Goal: Task Accomplishment & Management: Complete application form

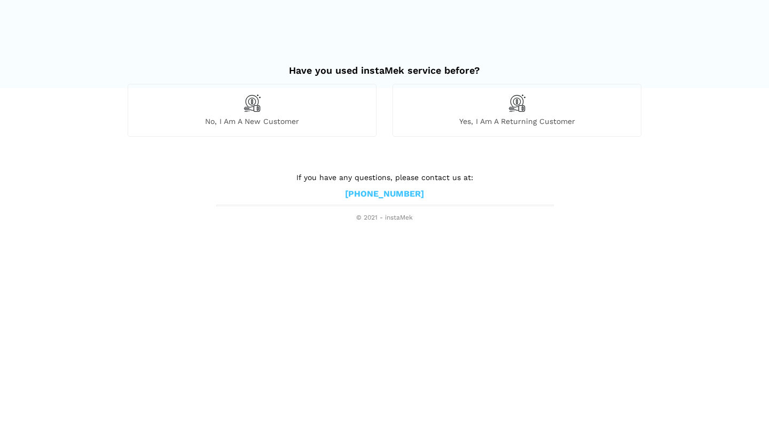
click at [271, 107] on div "No, I am a new customer" at bounding box center [252, 110] width 249 height 52
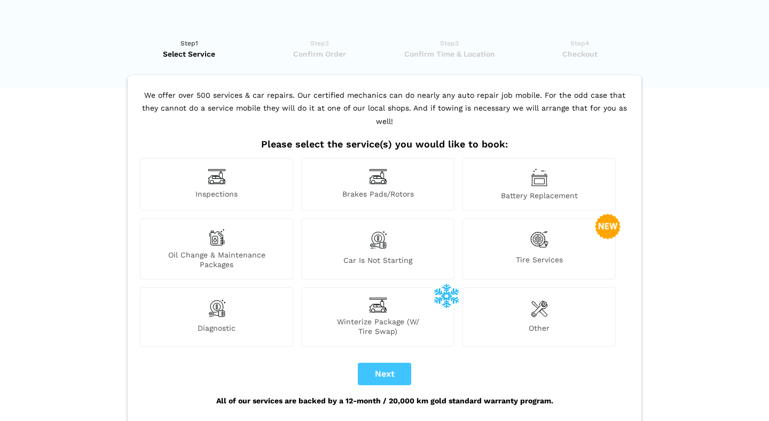
click at [218, 168] on img at bounding box center [217, 176] width 18 height 17
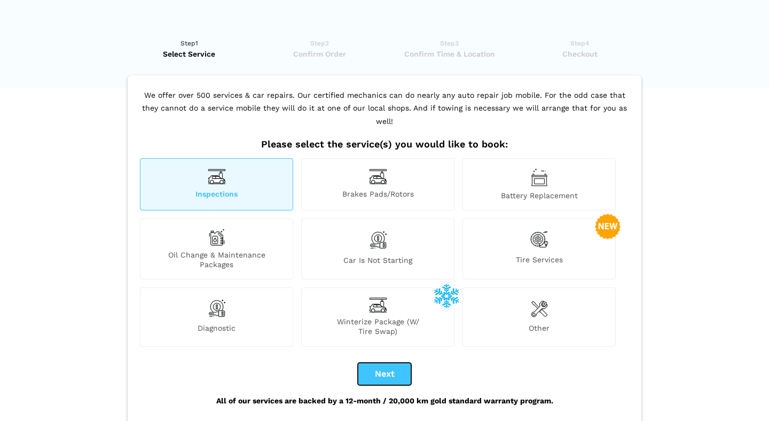
click at [390, 363] on button "Next" at bounding box center [384, 374] width 53 height 22
checkbox input "true"
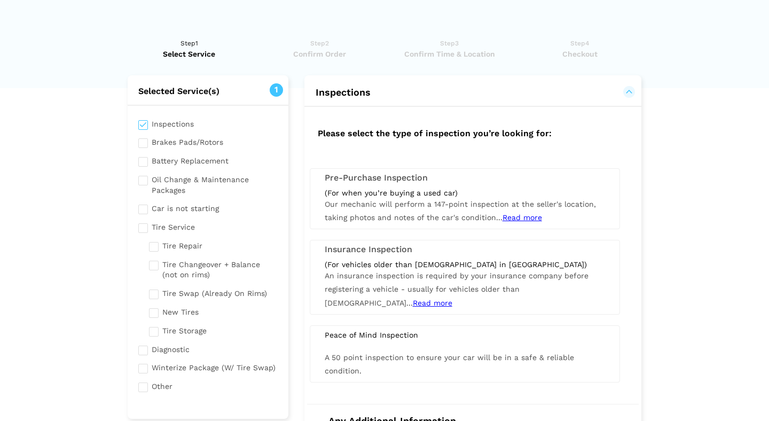
click at [388, 204] on span "Our mechanic will perform a 147-point inspection at the seller's location, taki…" at bounding box center [460, 211] width 271 height 22
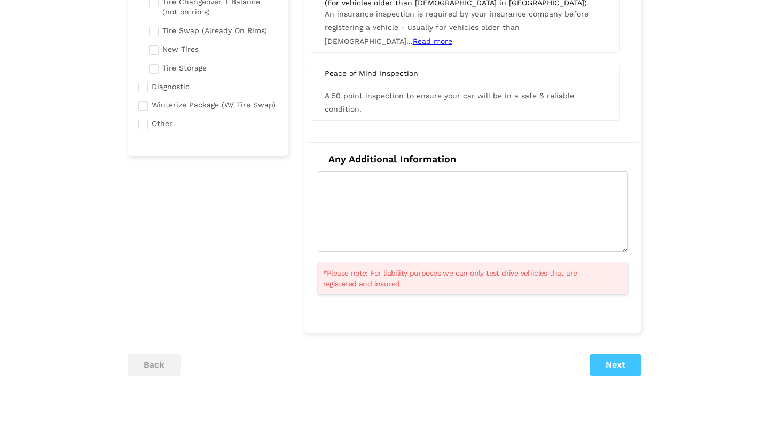
scroll to position [287, 0]
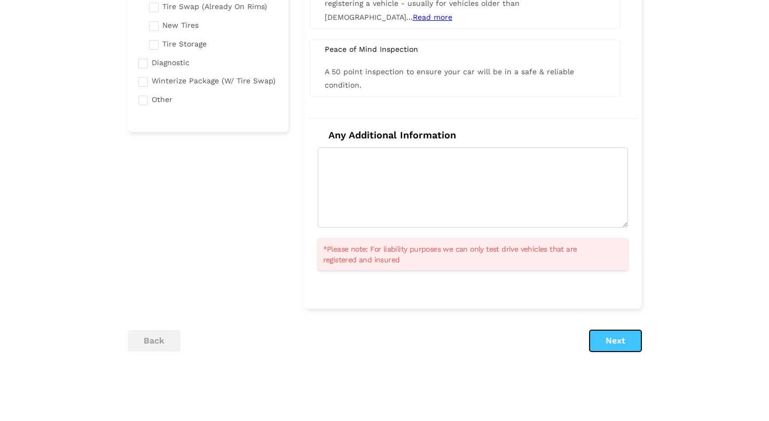
click at [619, 333] on button "Next" at bounding box center [616, 340] width 52 height 21
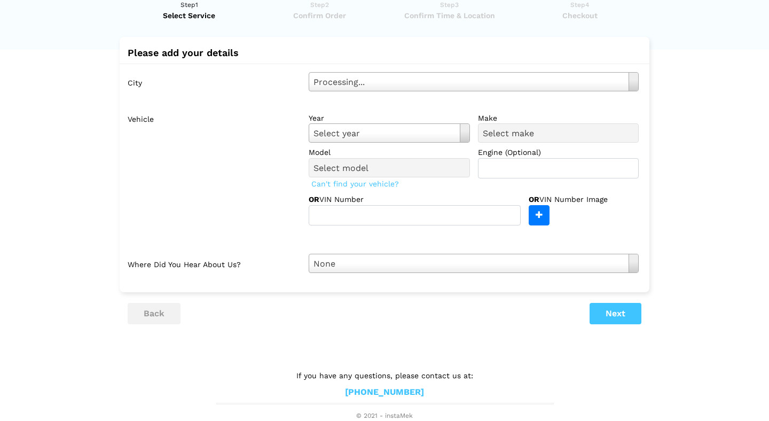
scroll to position [0, 0]
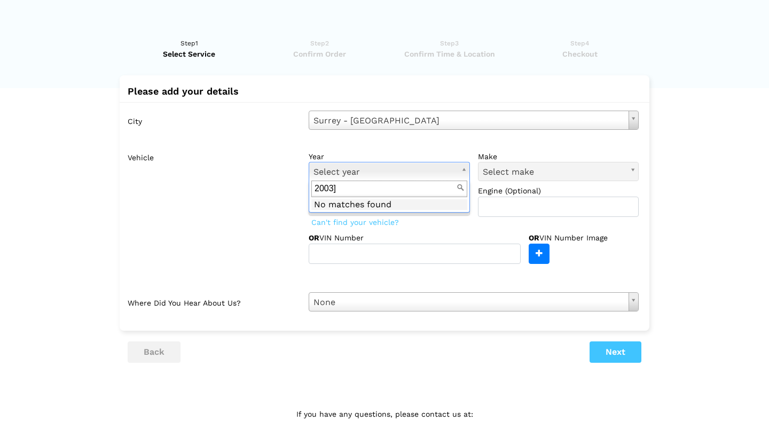
click at [410, 185] on input "2003]" at bounding box center [389, 189] width 156 height 17
type input "2003"
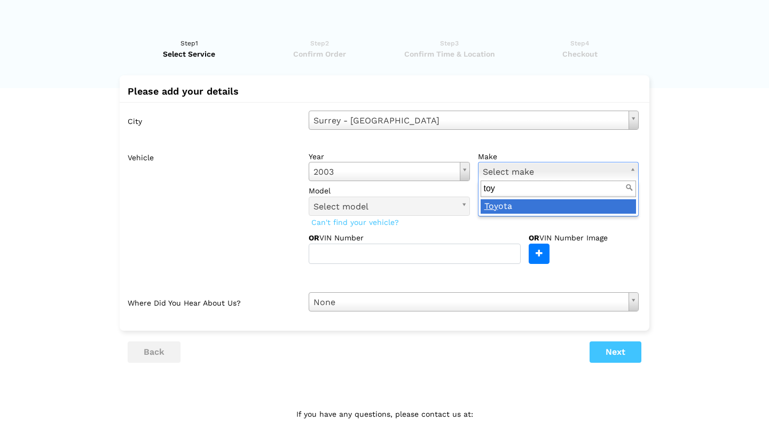
type input "toyo"
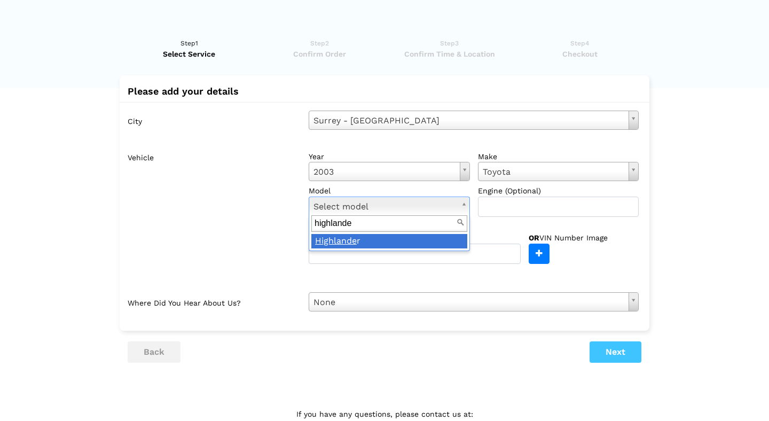
type input "highlander"
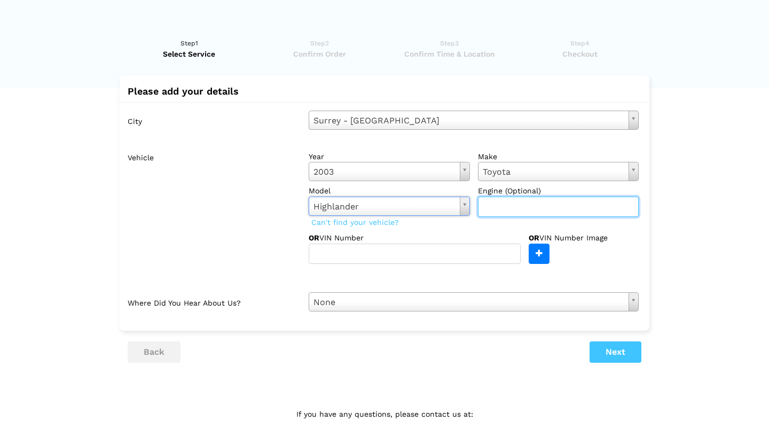
click at [516, 209] on input "text" at bounding box center [558, 207] width 161 height 20
paste input "2.4 L 4-cylinder engine"
type input "2.4 L 4-cylinder engine"
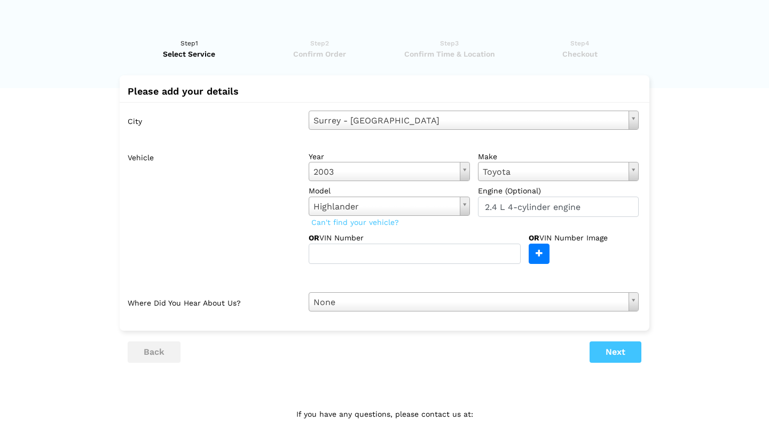
click at [652, 251] on lik "Have you used instaMek service before? No, I am a new customer Yes, I am a retu…" at bounding box center [384, 243] width 769 height 432
click at [421, 253] on input "text" at bounding box center [415, 254] width 212 height 20
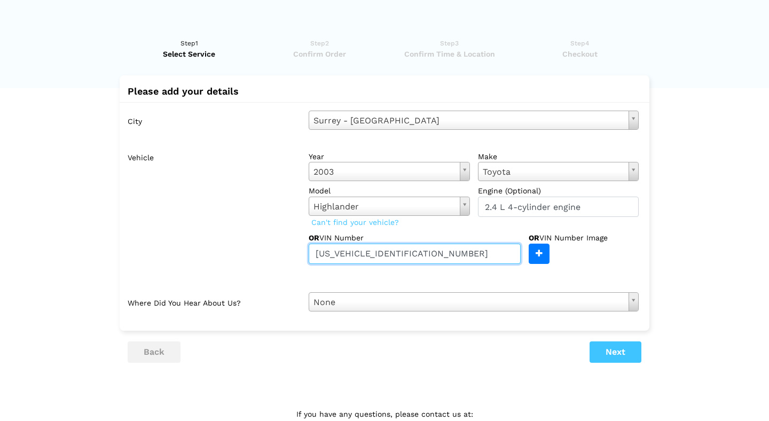
type input "[US_VEHICLE_IDENTIFICATION_NUMBER]"
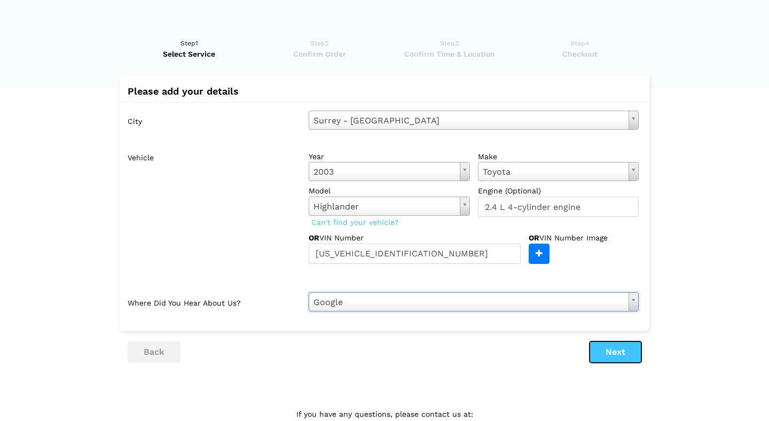
click at [614, 351] on button "Next" at bounding box center [616, 351] width 52 height 21
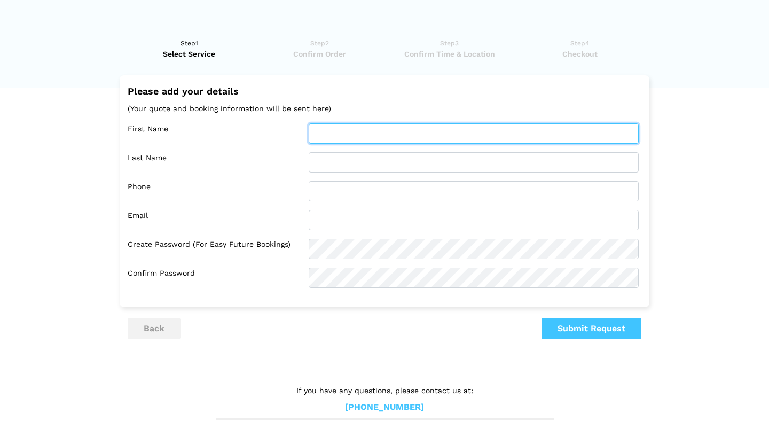
click at [377, 135] on input "text" at bounding box center [474, 133] width 330 height 20
type input "[PERSON_NAME]"
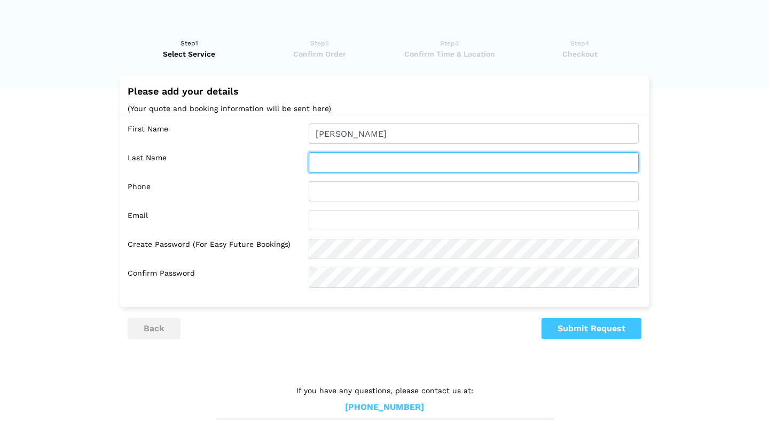
type input "[PERSON_NAME]"
type input "6049285452"
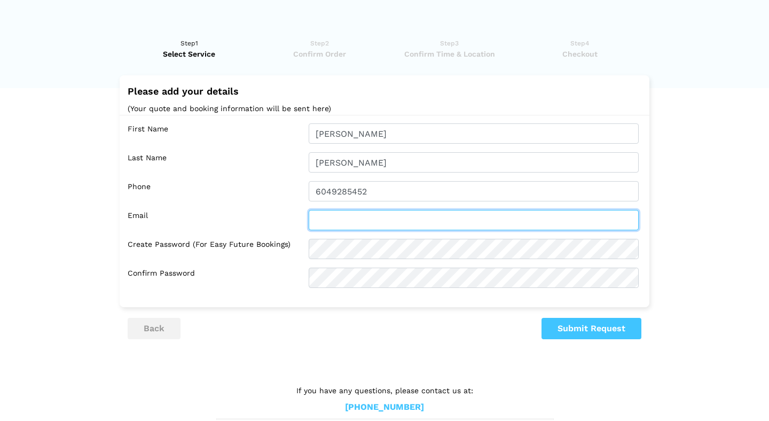
type input "[EMAIL_ADDRESS][DOMAIN_NAME]"
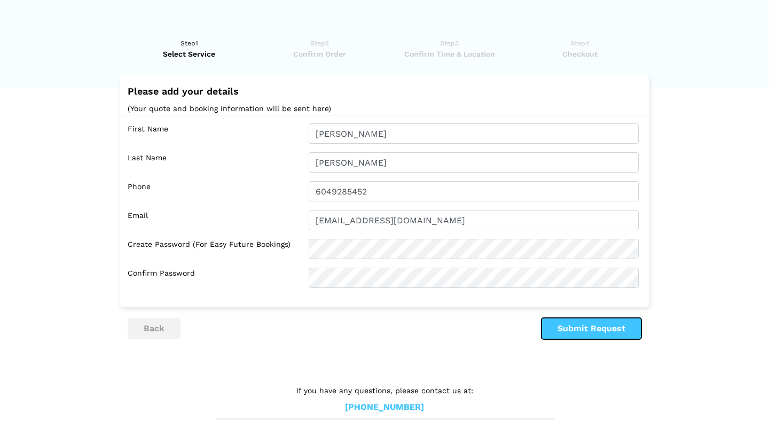
click at [570, 323] on button "Submit Request" at bounding box center [592, 328] width 100 height 21
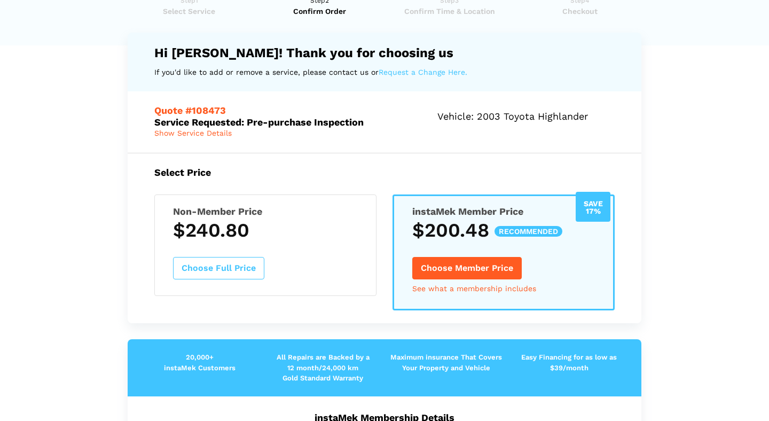
scroll to position [25, 0]
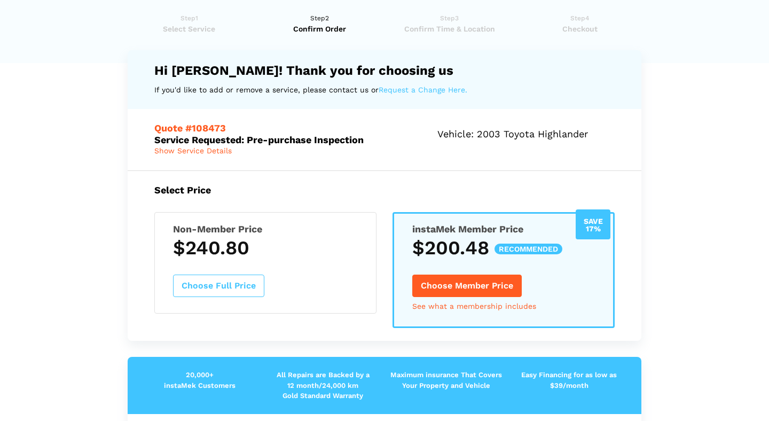
click at [306, 264] on div "Non-Member Price $240.80 Choose Full Price" at bounding box center [265, 262] width 222 height 101
click at [226, 282] on button "Choose Full Price" at bounding box center [218, 286] width 91 height 22
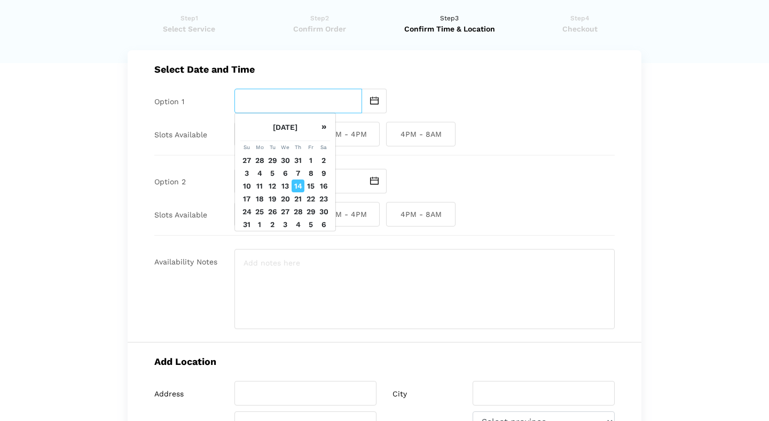
click at [300, 98] on input "text" at bounding box center [298, 101] width 128 height 25
click at [479, 173] on div at bounding box center [424, 181] width 380 height 25
click at [316, 103] on input "text" at bounding box center [298, 101] width 128 height 25
click at [298, 185] on td "14" at bounding box center [298, 185] width 13 height 13
type input "[DATE]"
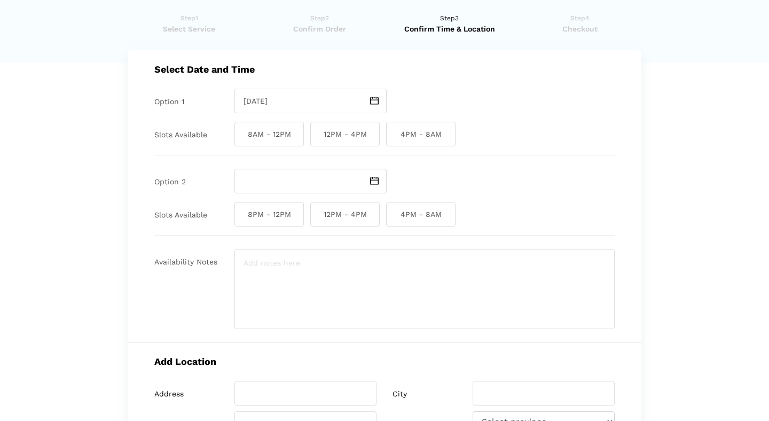
click at [354, 130] on span "12PM - 4PM" at bounding box center [344, 134] width 69 height 25
click at [317, 130] on input "12PM - 4PM" at bounding box center [313, 134] width 7 height 25
checkbox input "true"
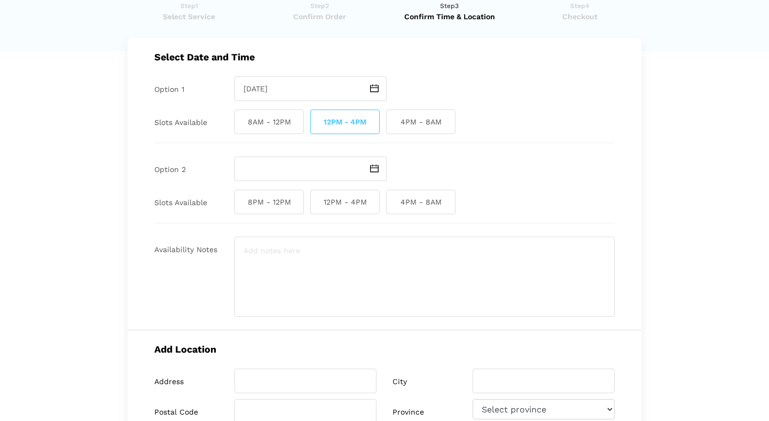
scroll to position [31, 0]
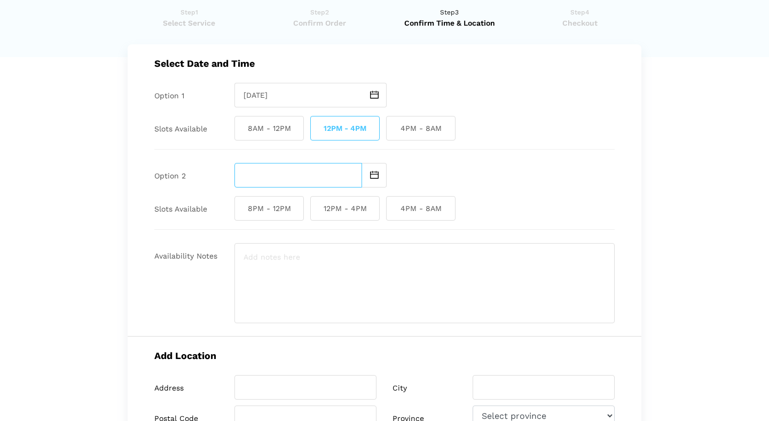
click at [298, 168] on input "text" at bounding box center [298, 175] width 128 height 25
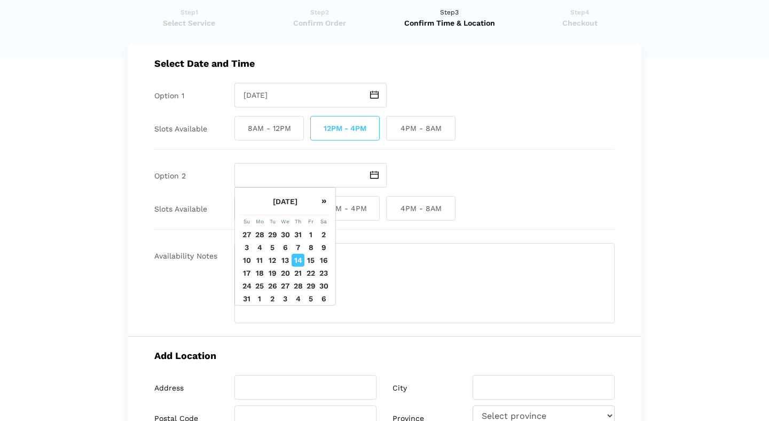
click at [518, 104] on div "[DATE]" at bounding box center [424, 95] width 380 height 25
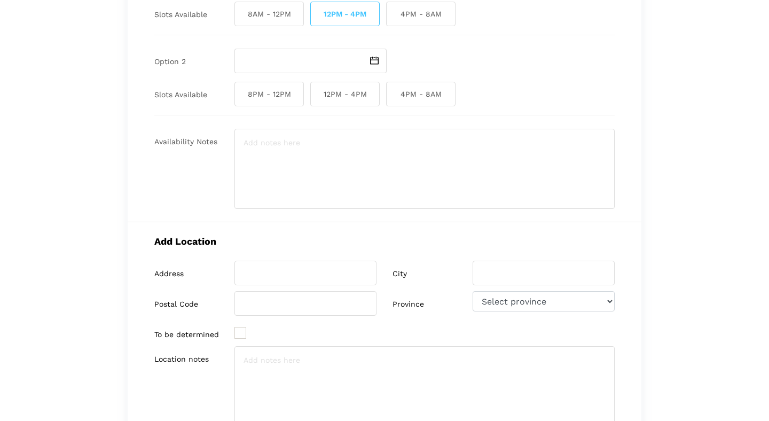
scroll to position [148, 0]
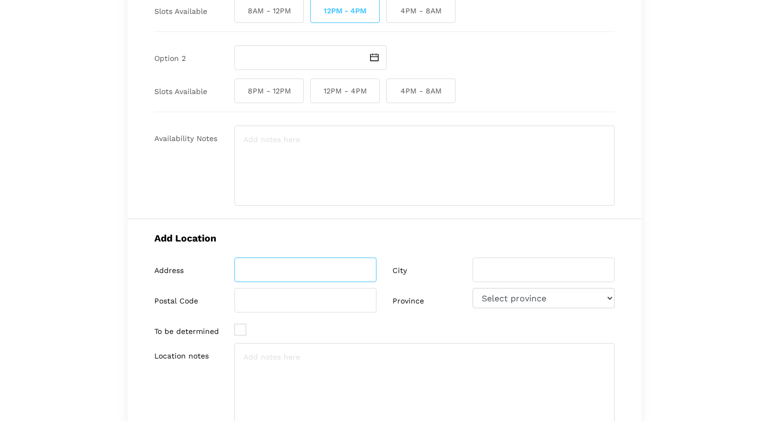
click at [286, 270] on input "search" at bounding box center [305, 269] width 142 height 25
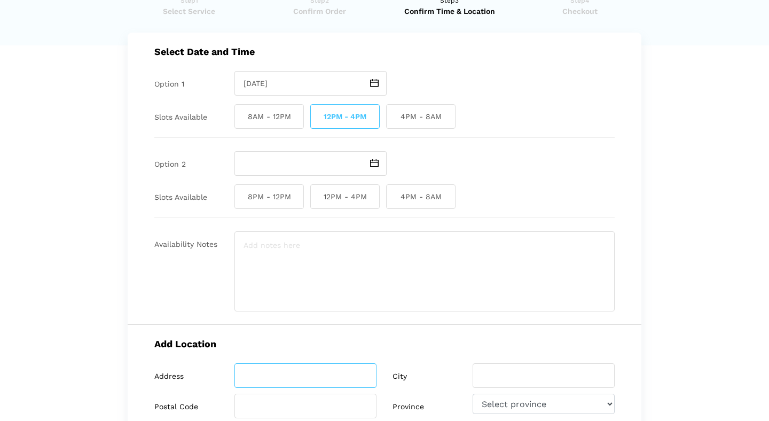
scroll to position [36, 0]
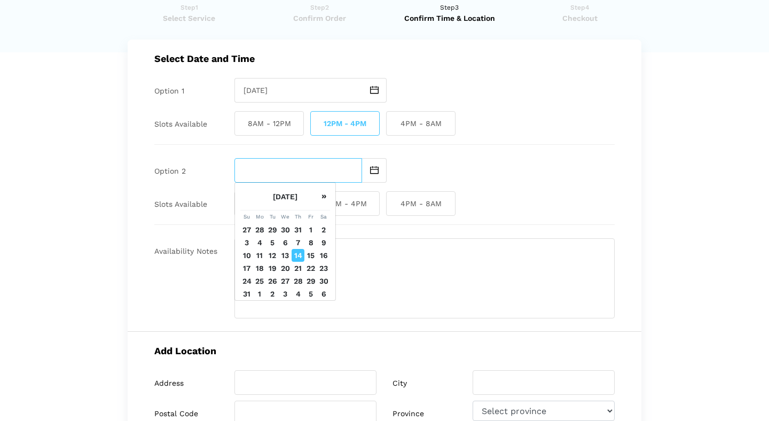
click at [338, 169] on input "text" at bounding box center [298, 170] width 128 height 25
click at [474, 170] on div at bounding box center [424, 170] width 380 height 25
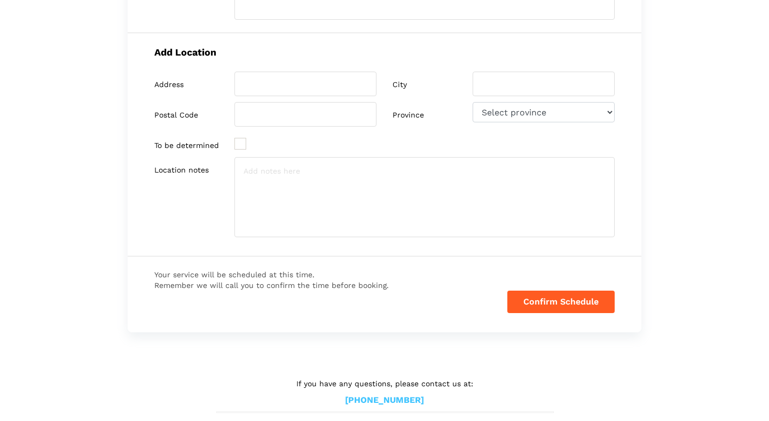
scroll to position [342, 0]
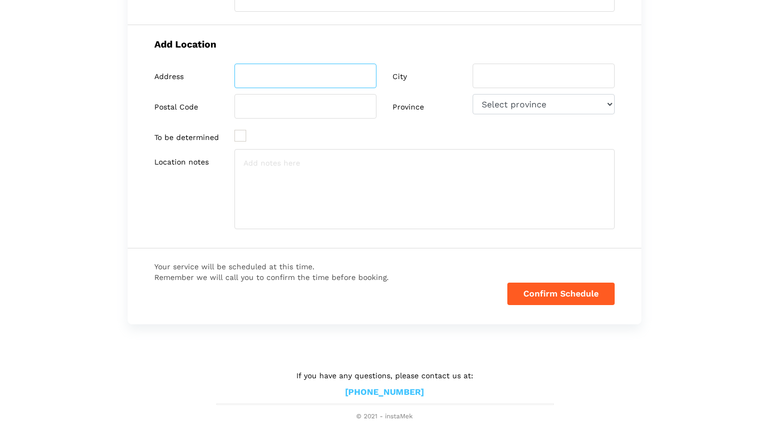
click at [312, 79] on input "search" at bounding box center [305, 76] width 142 height 25
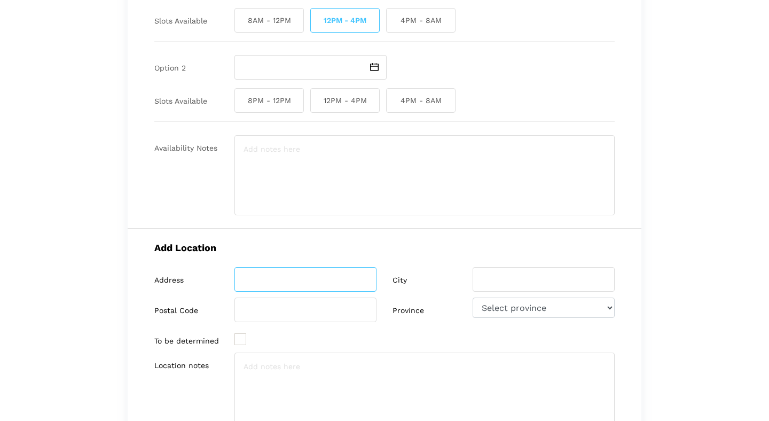
scroll to position [140, 0]
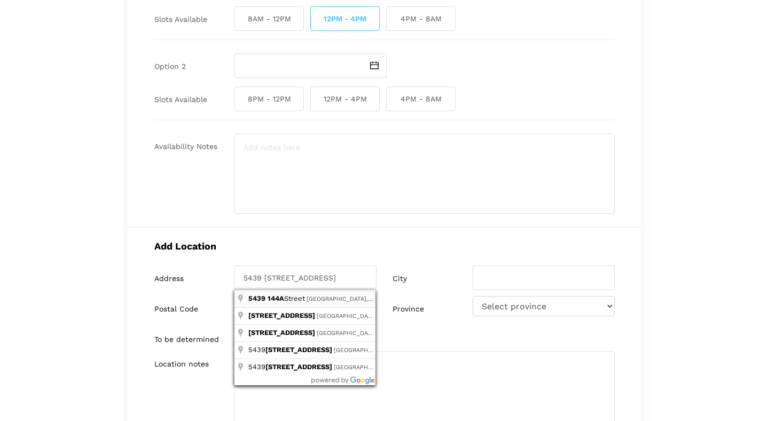
type input "[STREET_ADDRESS]"
type input "[GEOGRAPHIC_DATA]"
type input "V3X 1B5"
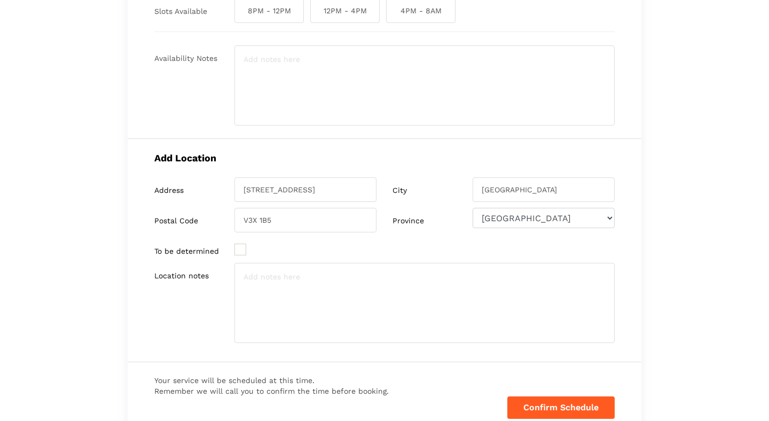
scroll to position [231, 0]
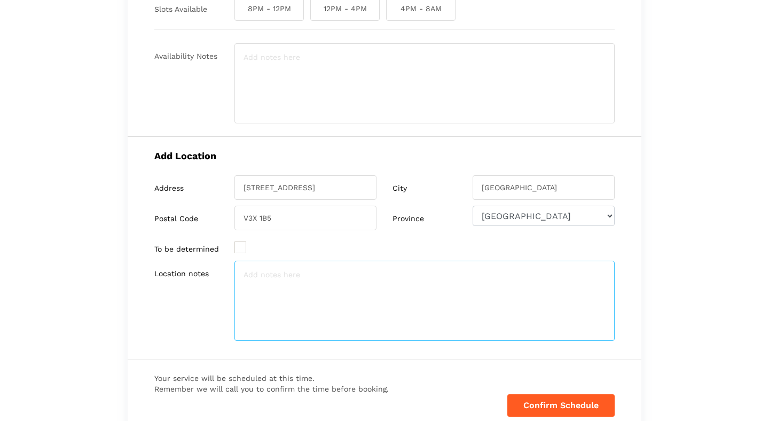
click at [288, 282] on textarea at bounding box center [424, 301] width 380 height 80
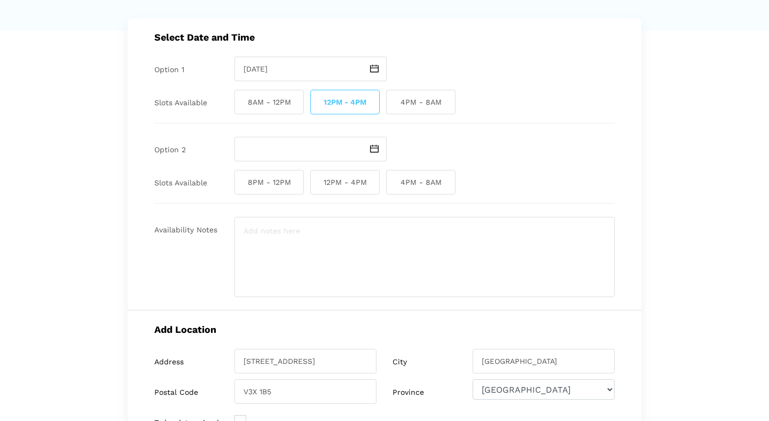
scroll to position [56, 0]
click at [306, 150] on input "text" at bounding box center [298, 150] width 128 height 25
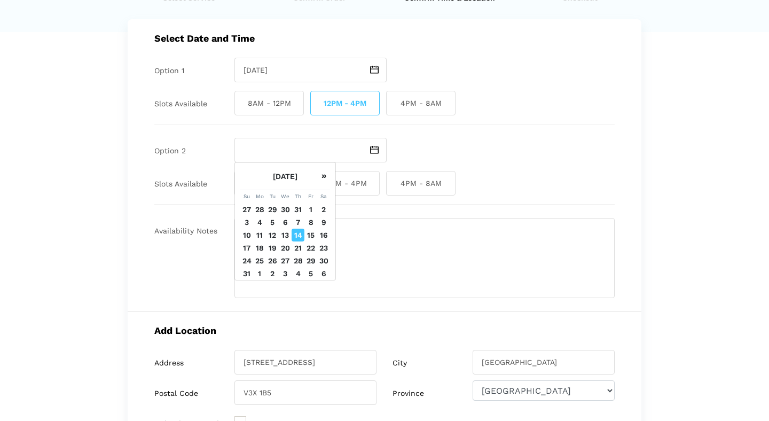
click at [298, 236] on td "14" at bounding box center [298, 235] width 13 height 13
type input "[DATE]"
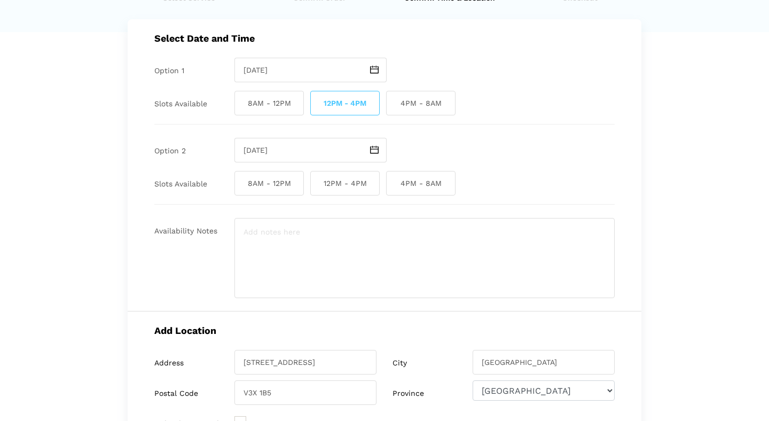
click at [415, 184] on span "4PM - 8AM" at bounding box center [420, 183] width 69 height 25
click at [393, 184] on input "4PM - 8AM" at bounding box center [389, 183] width 7 height 25
checkbox input "true"
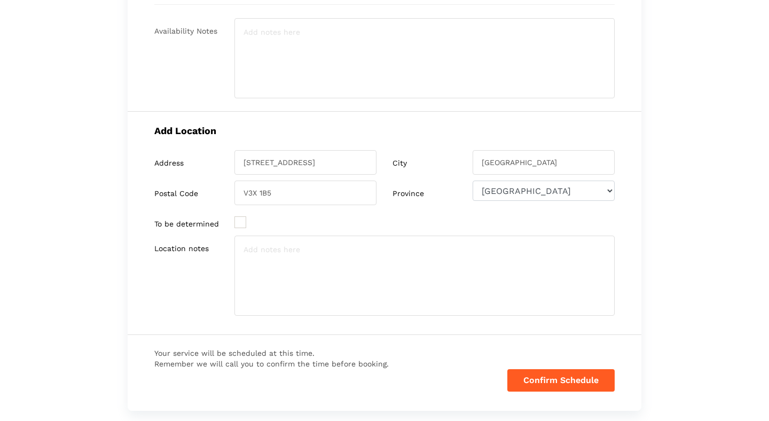
scroll to position [260, 0]
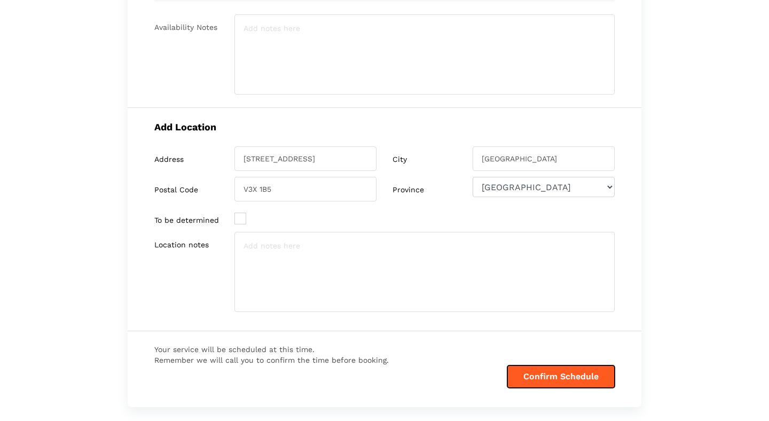
click at [570, 373] on button "Confirm Schedule" at bounding box center [560, 376] width 107 height 22
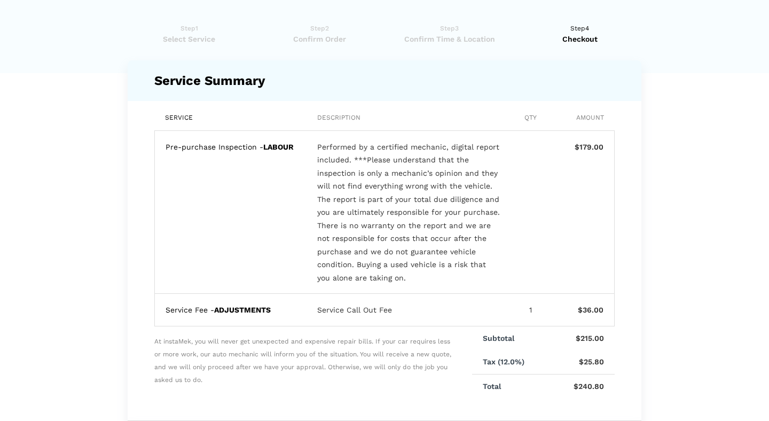
scroll to position [0, 0]
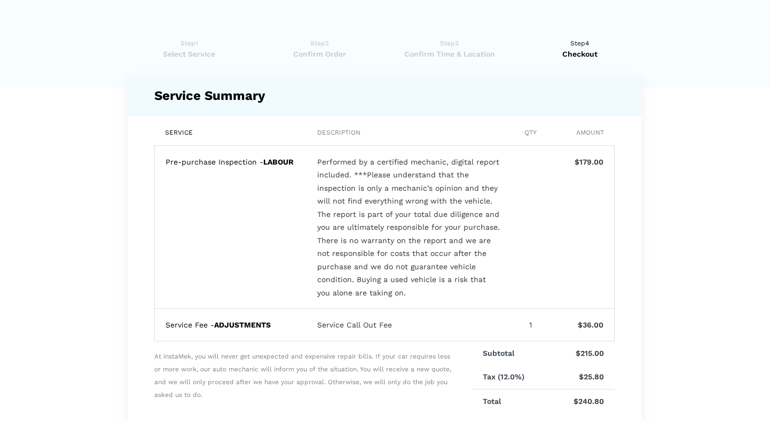
click at [194, 50] on span "Select Service" at bounding box center [189, 54] width 123 height 11
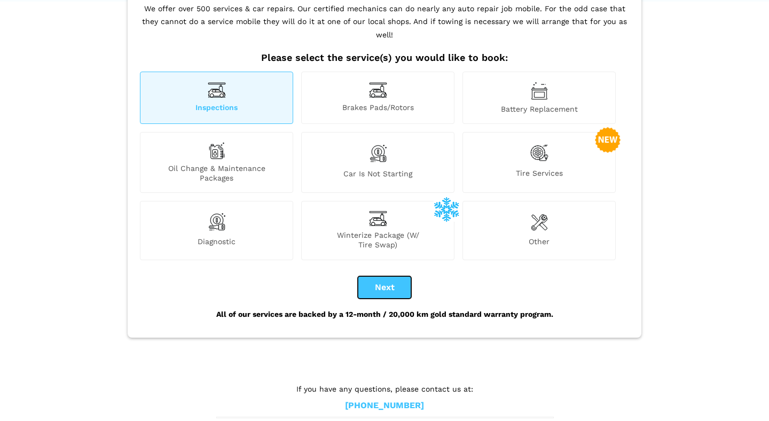
click at [386, 276] on button "Next" at bounding box center [384, 287] width 53 height 22
checkbox input "true"
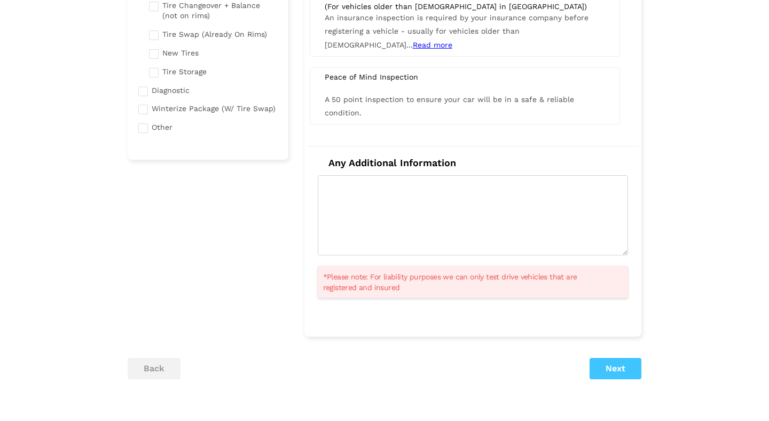
scroll to position [260, 0]
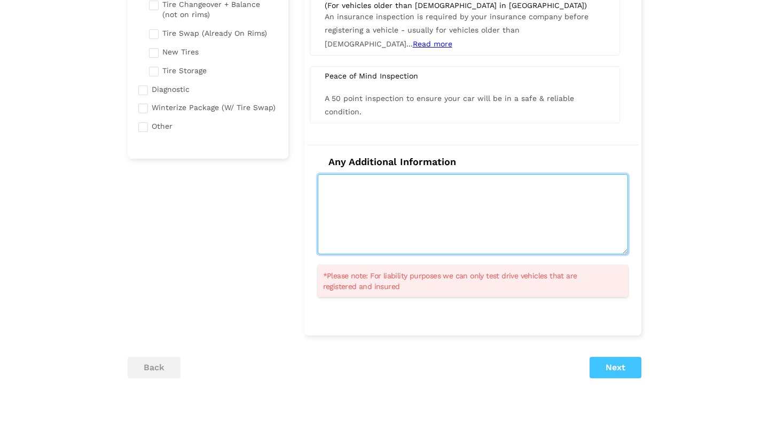
click at [411, 189] on textarea at bounding box center [473, 214] width 310 height 80
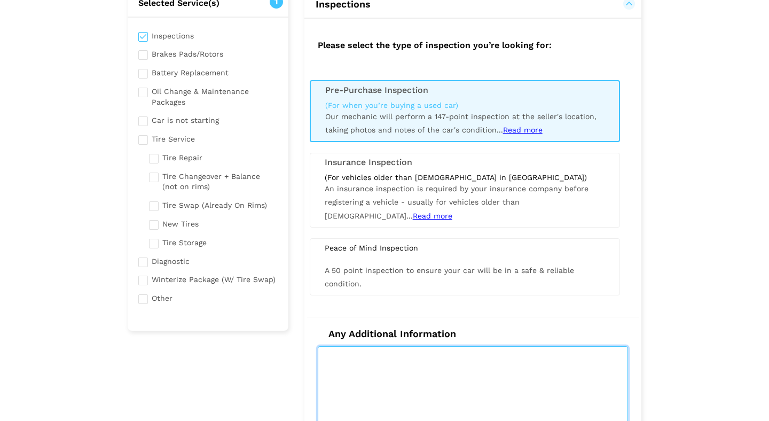
scroll to position [315, 0]
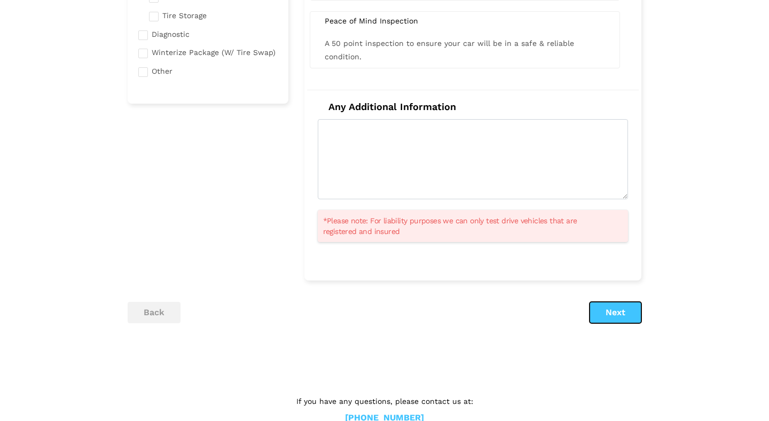
click at [623, 313] on button "Next" at bounding box center [616, 312] width 52 height 21
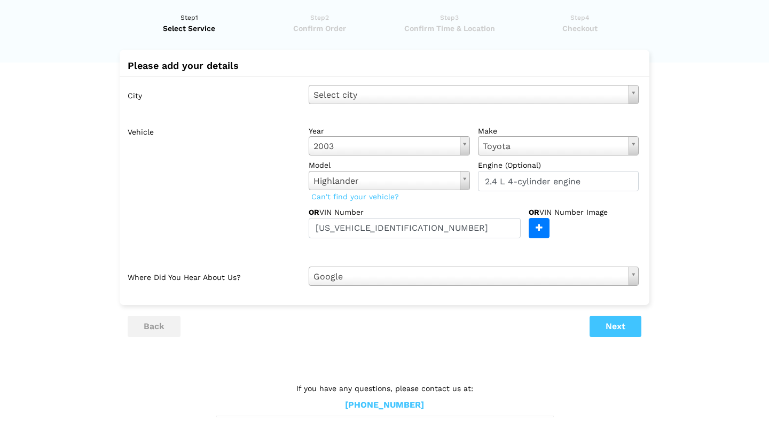
scroll to position [38, 0]
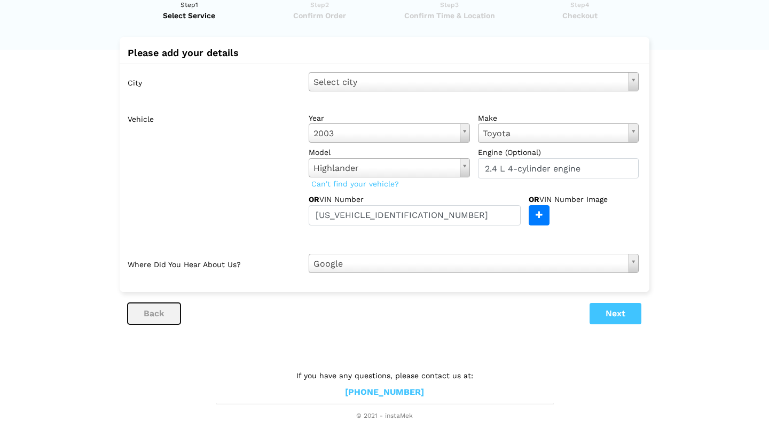
click at [157, 308] on button "back" at bounding box center [154, 313] width 53 height 21
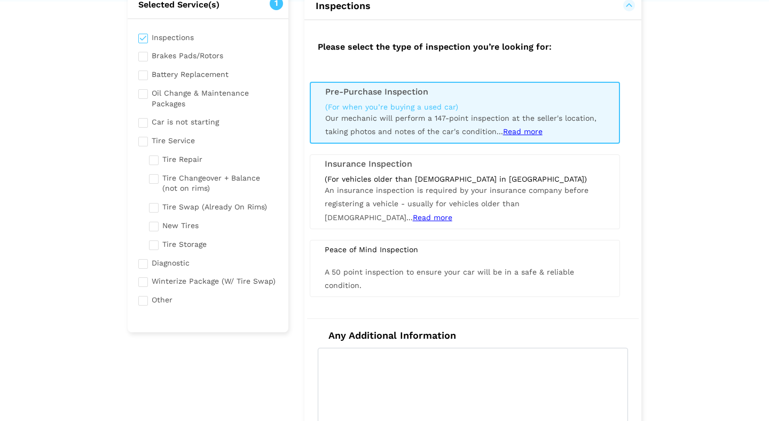
scroll to position [166, 0]
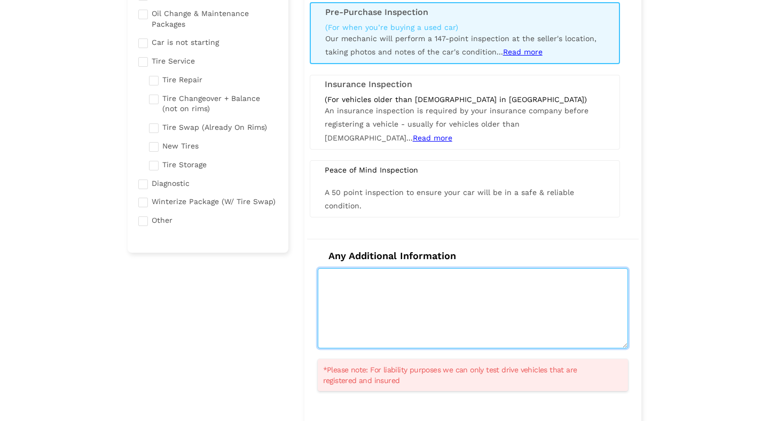
click at [445, 282] on textarea at bounding box center [473, 308] width 310 height 80
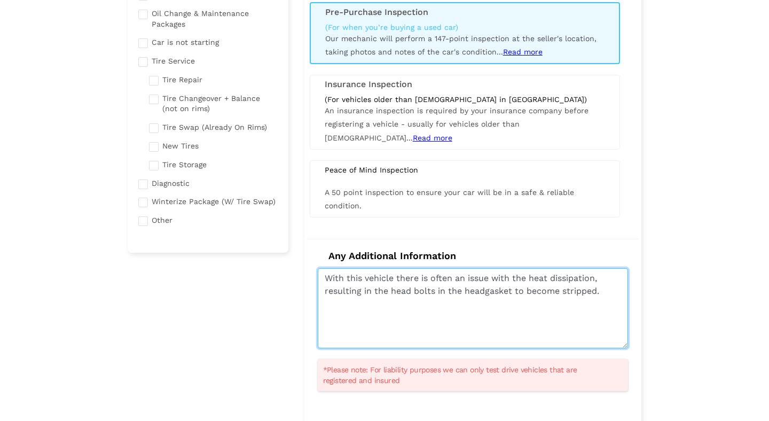
type textarea "With this vehicle there is often an issue with the heat dissipation, resulting …"
click at [605, 290] on textarea "With this vehicle there is often an issue with the heat dissipation, resulting …" at bounding box center [473, 308] width 310 height 80
